Goal: Information Seeking & Learning: Learn about a topic

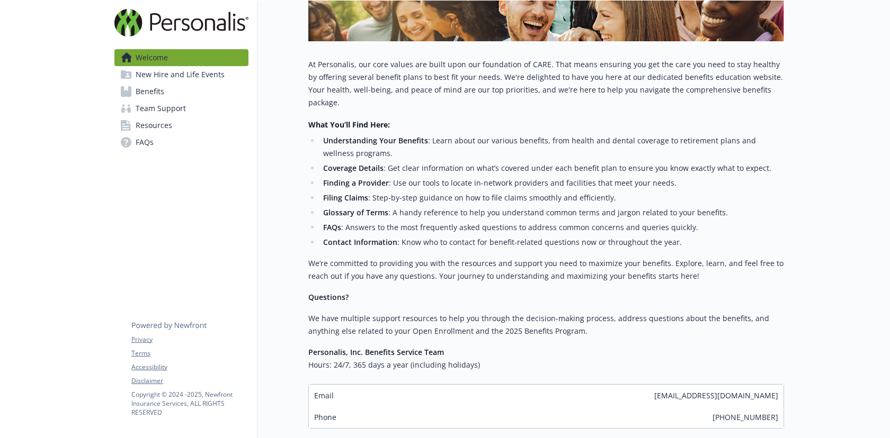
scroll to position [307, 0]
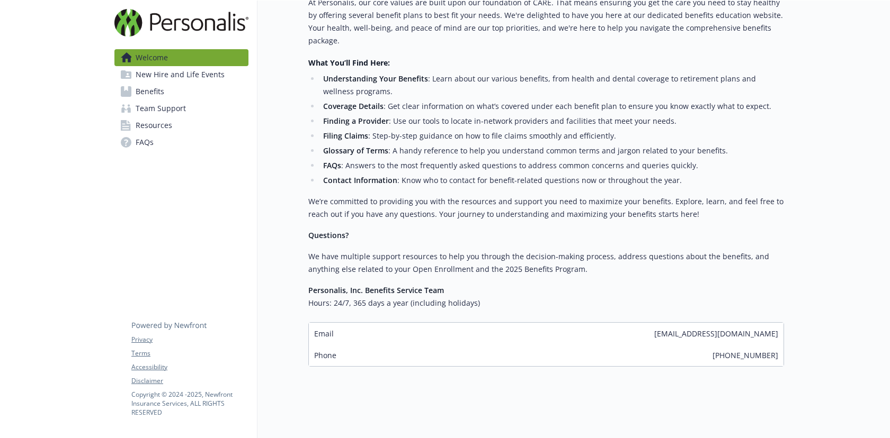
click at [290, 257] on div "Welcome Explore company benefits Team support benefits Get new hire information…" at bounding box center [520, 37] width 526 height 686
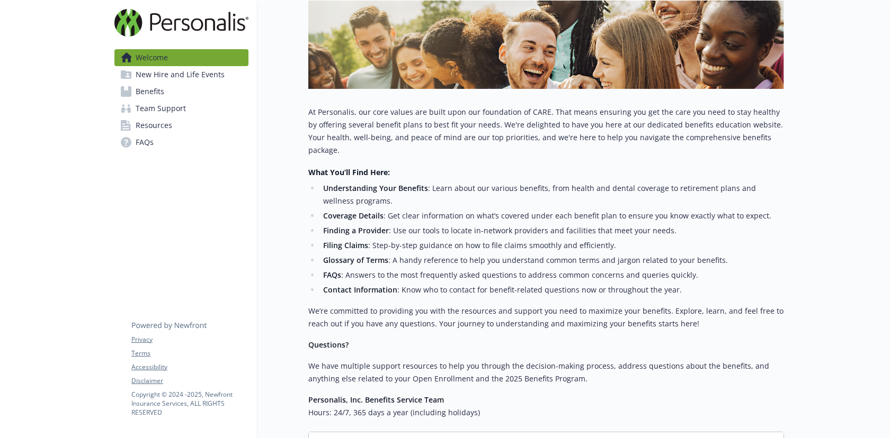
scroll to position [180, 0]
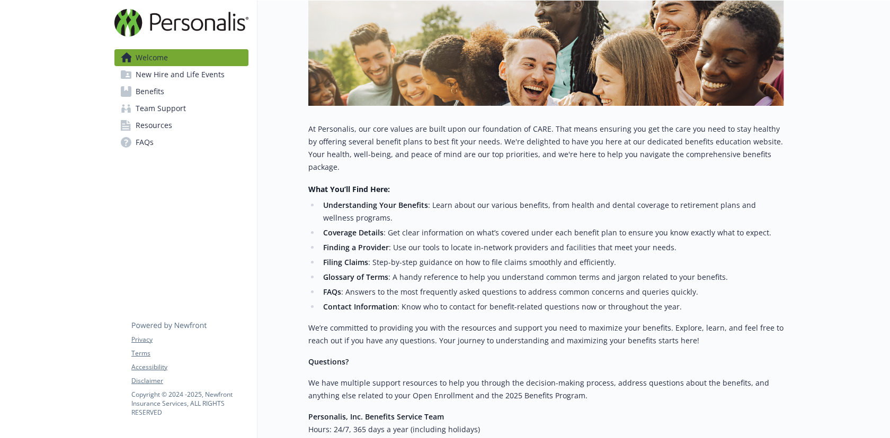
click at [273, 210] on div "Welcome Explore company benefits Team support benefits Get new hire information…" at bounding box center [520, 163] width 526 height 686
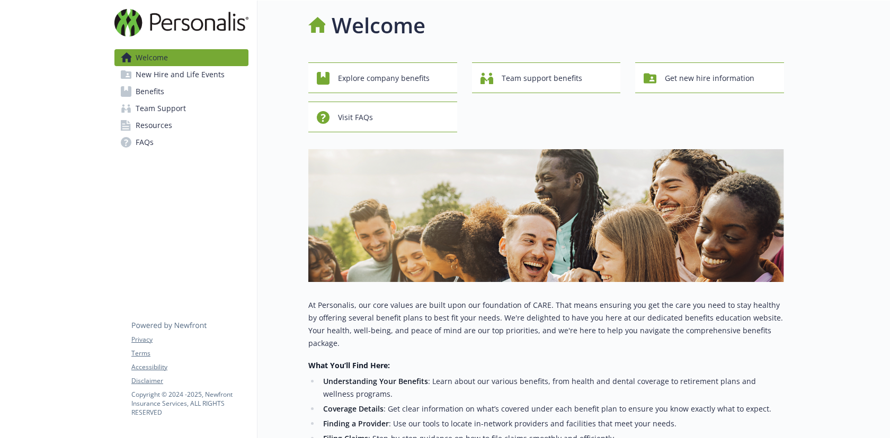
scroll to position [0, 0]
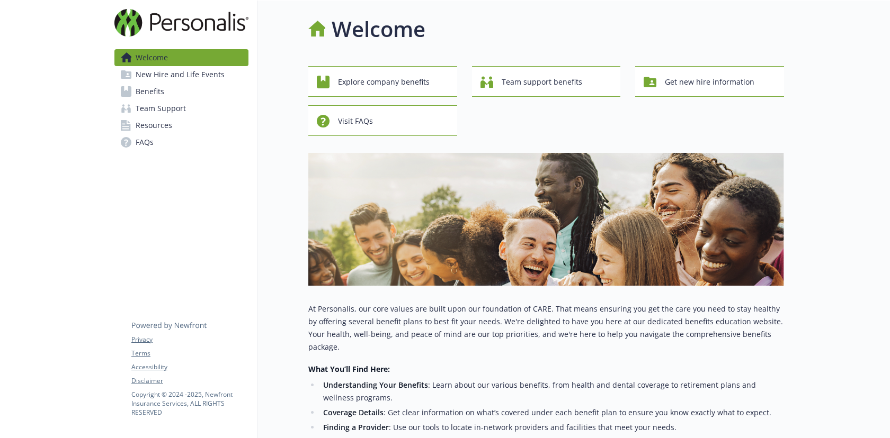
click at [661, 22] on div "Welcome" at bounding box center [546, 29] width 476 height 32
